Goal: Find specific page/section: Find specific page/section

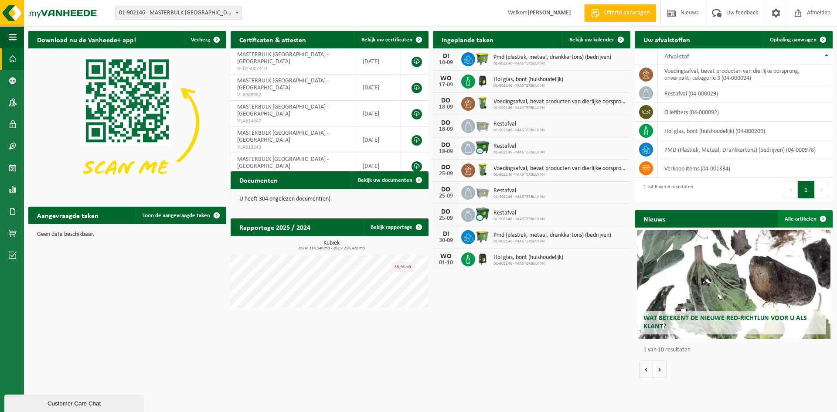
click at [810, 216] on link "Alle artikelen" at bounding box center [804, 218] width 54 height 17
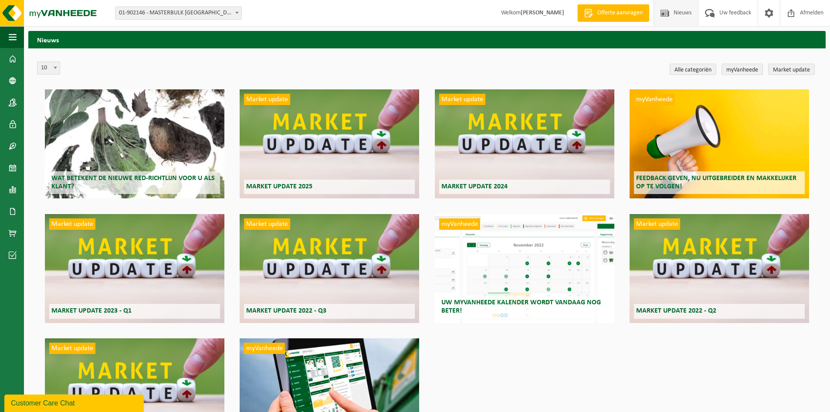
click at [157, 152] on div "Wat betekent de nieuwe RED-richtlijn voor u als klant?" at bounding box center [135, 143] width 180 height 109
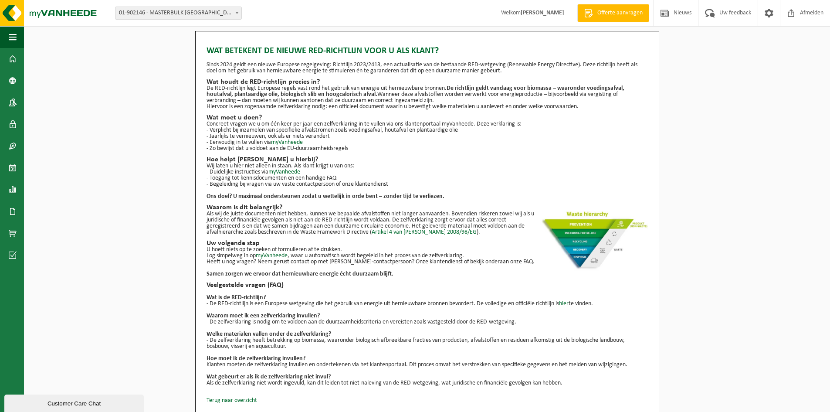
scroll to position [1, 0]
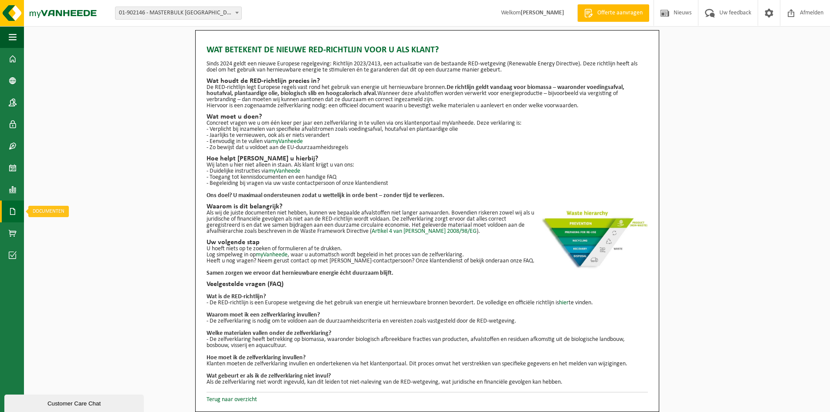
click at [14, 209] on span at bounding box center [13, 211] width 8 height 22
click at [48, 207] on link "Facturen" at bounding box center [60, 211] width 68 height 17
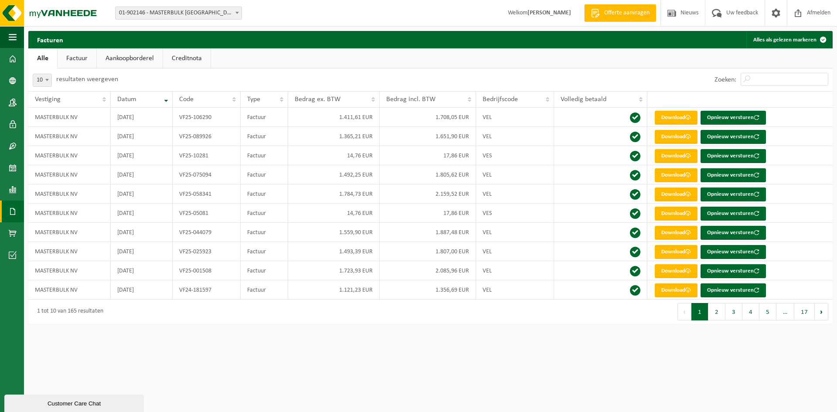
click at [86, 60] on link "Factuur" at bounding box center [77, 58] width 39 height 20
